Goal: Information Seeking & Learning: Understand process/instructions

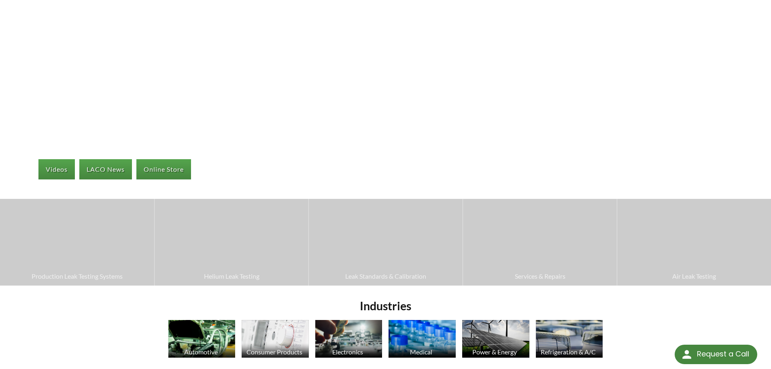
scroll to position [81, 0]
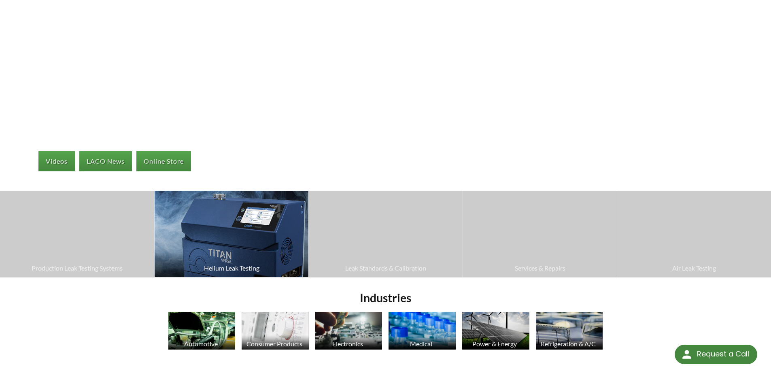
click img
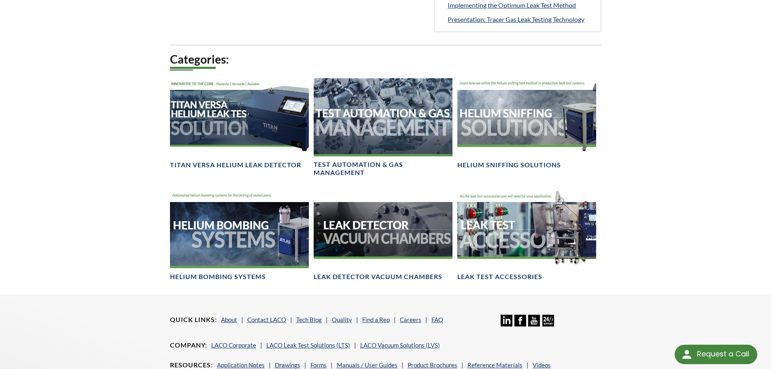
scroll to position [526, 0]
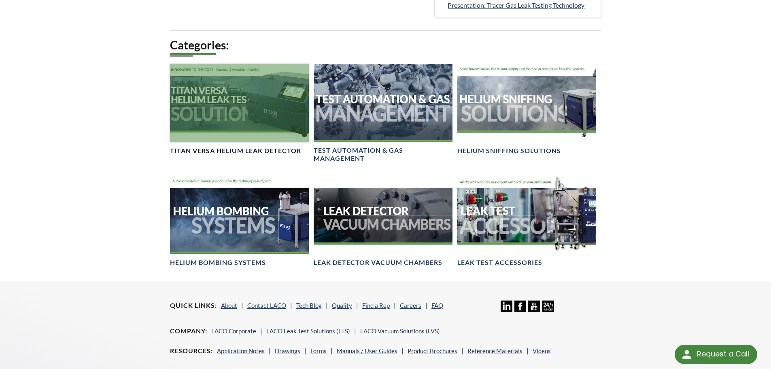
click at [261, 130] on div at bounding box center [239, 103] width 139 height 78
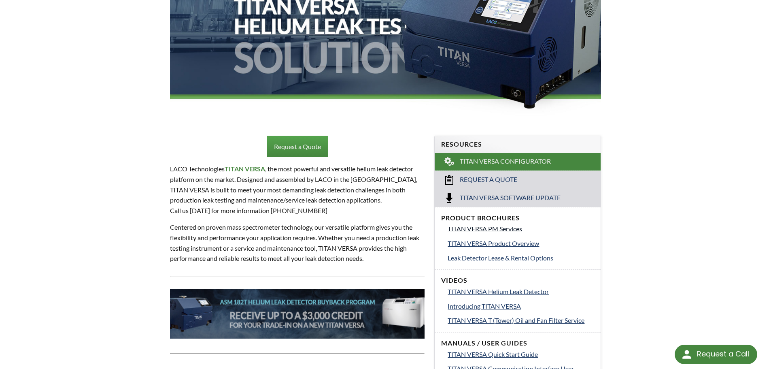
scroll to position [162, 0]
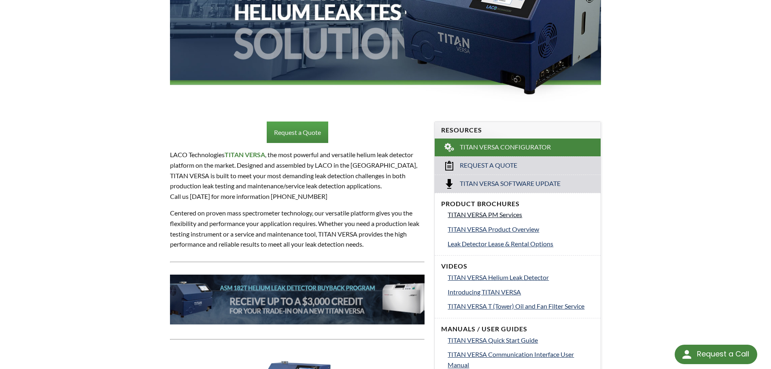
click at [490, 213] on span "TITAN VERSA PM Services" at bounding box center [485, 215] width 75 height 8
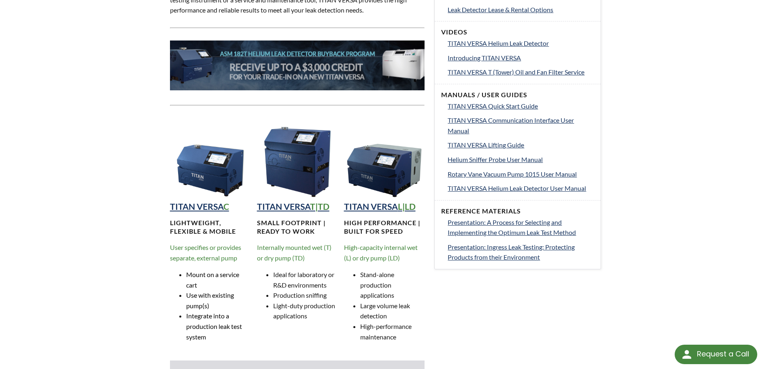
scroll to position [445, 0]
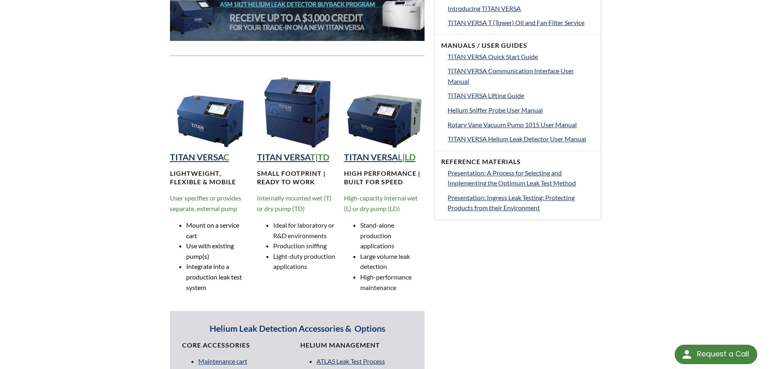
click at [207, 130] on img at bounding box center [210, 108] width 81 height 81
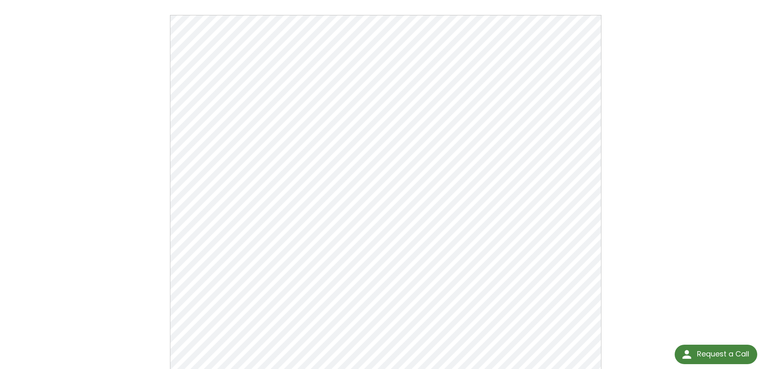
scroll to position [81, 0]
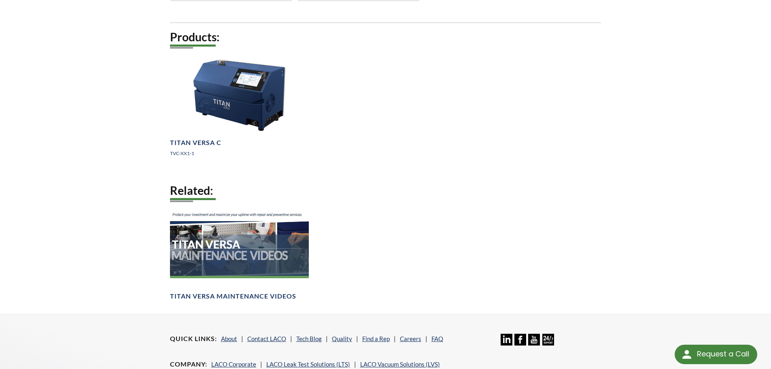
scroll to position [648, 0]
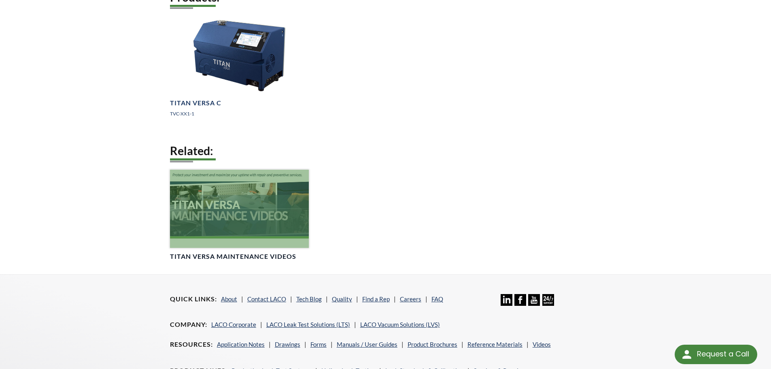
click at [261, 208] on div at bounding box center [239, 209] width 139 height 78
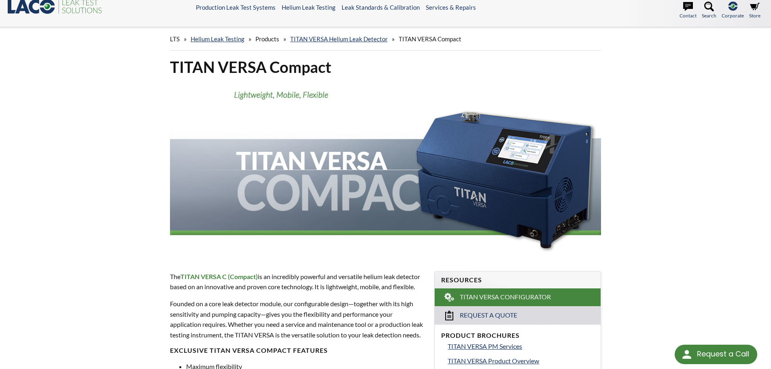
scroll to position [0, 0]
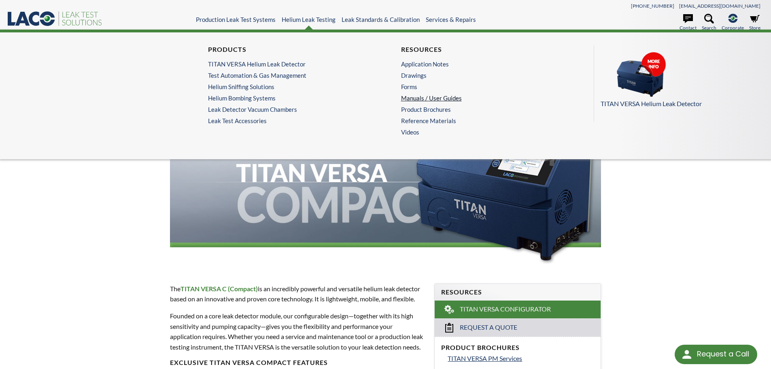
click at [434, 98] on link "Manuals / User Guides" at bounding box center [480, 97] width 158 height 7
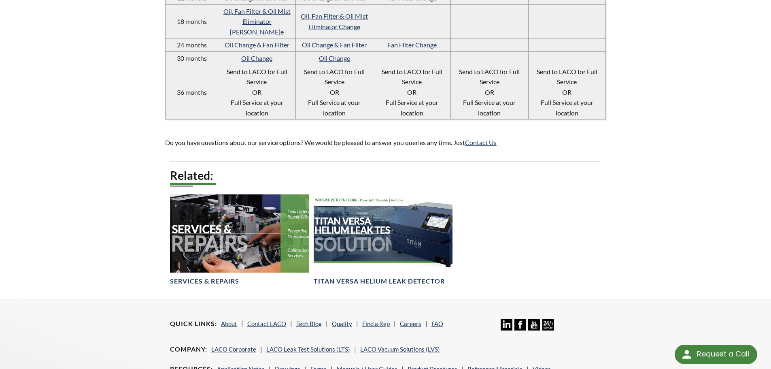
scroll to position [834, 0]
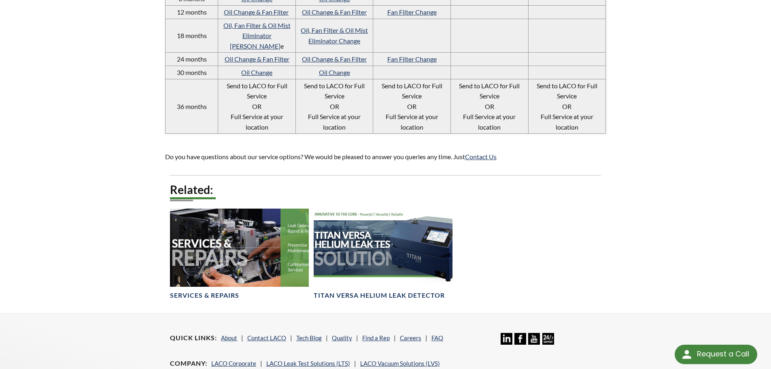
drag, startPoint x: 191, startPoint y: 235, endPoint x: 121, endPoint y: 259, distance: 73.1
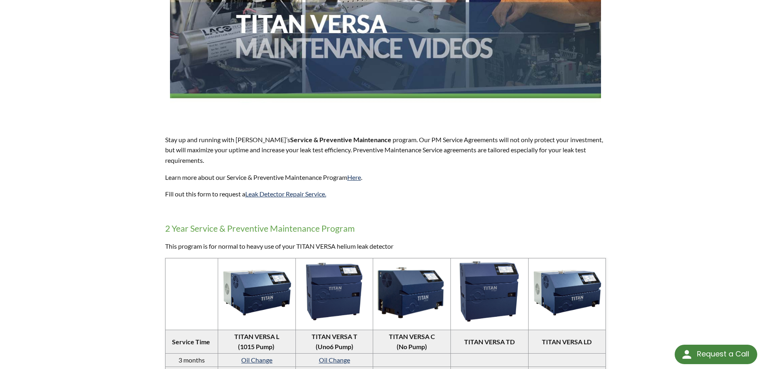
scroll to position [0, 0]
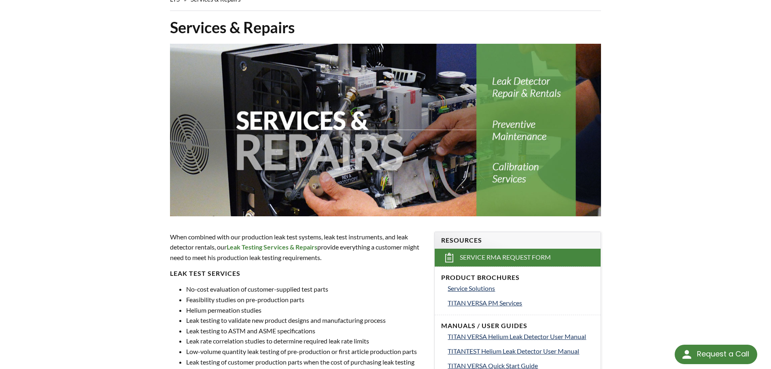
scroll to position [162, 0]
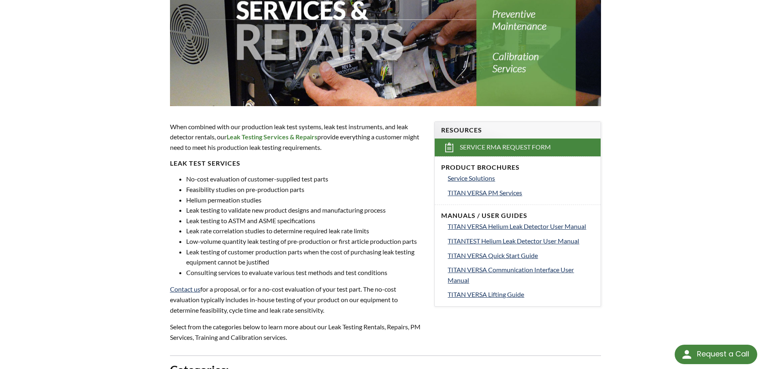
drag, startPoint x: 162, startPoint y: 194, endPoint x: 63, endPoint y: 285, distance: 135.2
click at [63, 285] on div "LTS » Services & Repairs Services & Repairs When combined with our production l…" at bounding box center [385, 289] width 771 height 824
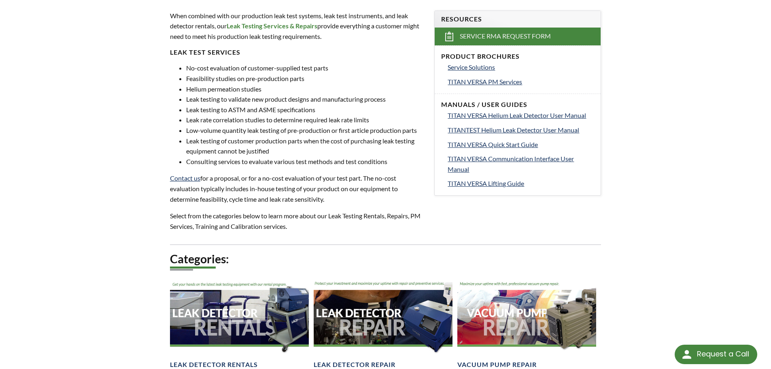
scroll to position [324, 0]
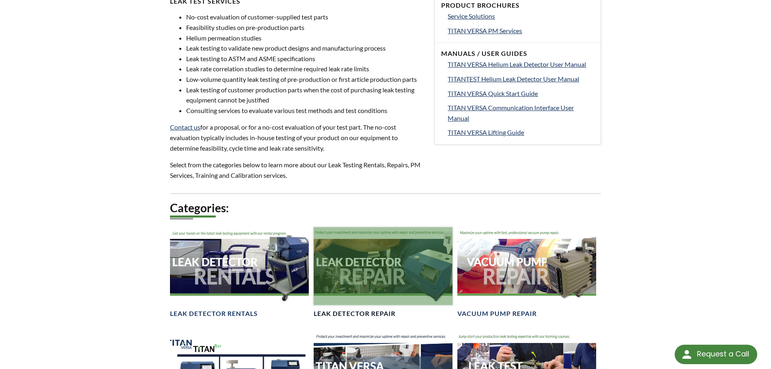
click at [353, 268] on div at bounding box center [383, 266] width 139 height 78
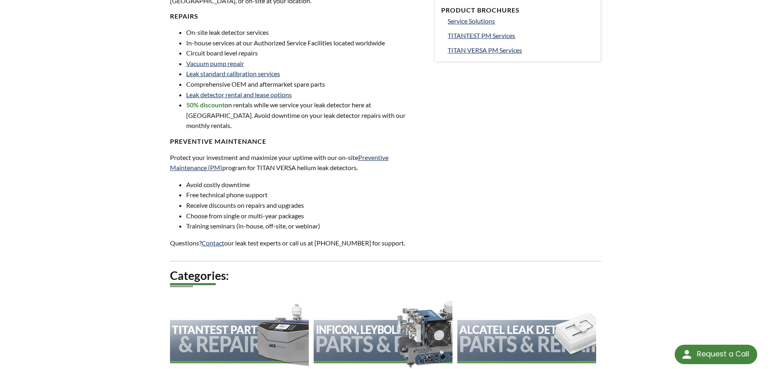
scroll to position [324, 0]
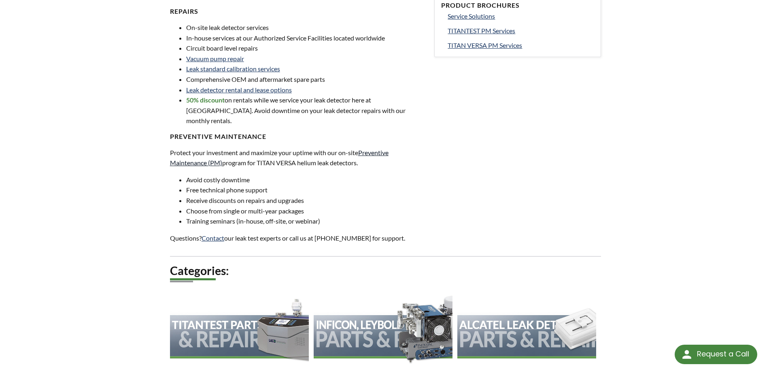
click at [212, 154] on link "Preventive Maintenance (PM)" at bounding box center [279, 158] width 219 height 18
drag, startPoint x: 212, startPoint y: 154, endPoint x: 454, endPoint y: 149, distance: 241.8
click at [454, 149] on div "Leak Detector Repair Put our experts on your team and access our network of ser…" at bounding box center [386, 73] width 518 height 657
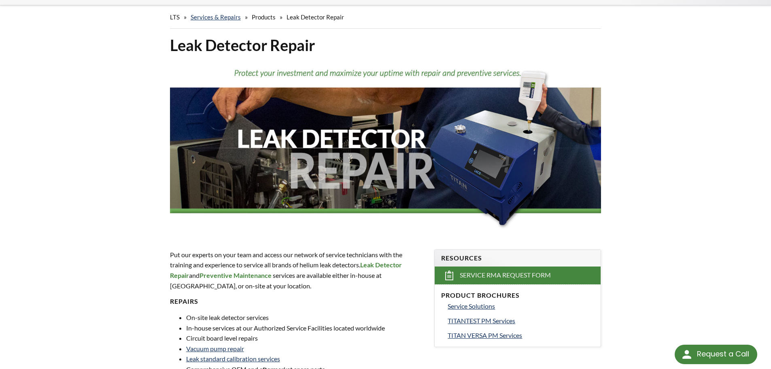
scroll to position [81, 0]
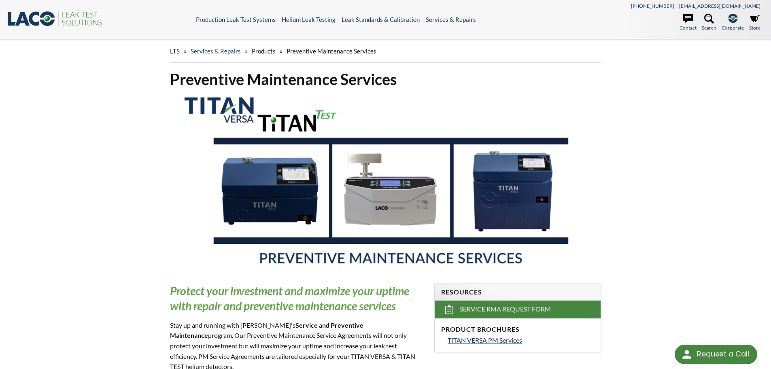
click at [30, 1] on header ".st0{fill:#193661;} .st1{fill:url(#SVGID_1_);} .st2{fill:#46883F;} .st3{fill:no…" at bounding box center [385, 19] width 771 height 39
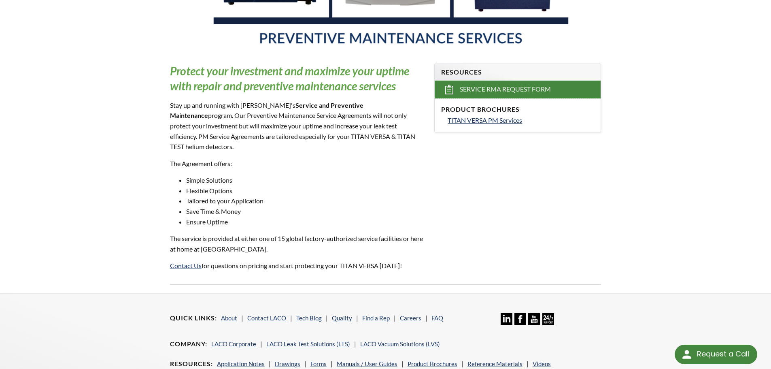
scroll to position [243, 0]
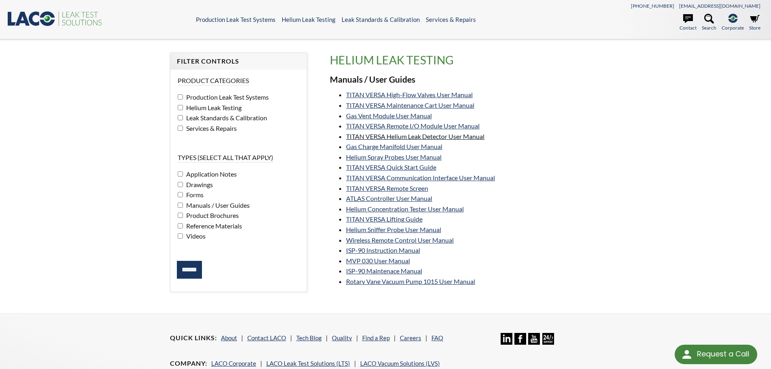
click at [443, 134] on link "TITAN VERSA Helium Leak Detector User Manual" at bounding box center [415, 136] width 138 height 8
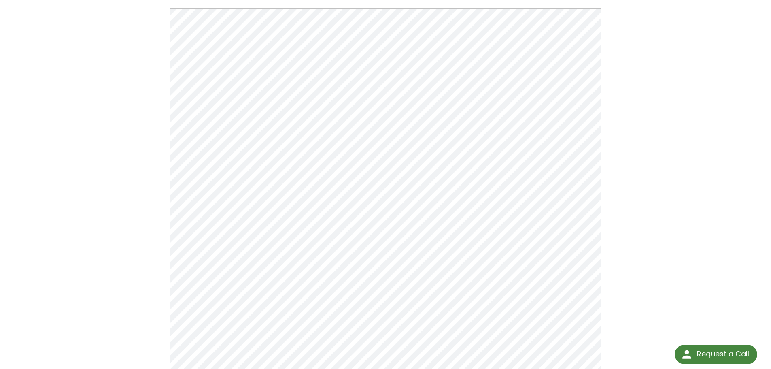
scroll to position [81, 0]
